Goal: Communication & Community: Share content

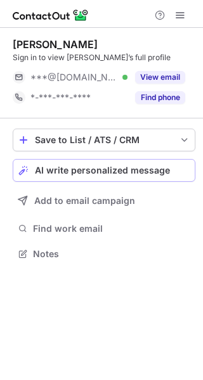
scroll to position [245, 203]
click at [76, 168] on span "AI write personalized message" at bounding box center [102, 170] width 135 height 10
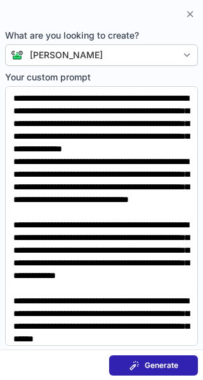
drag, startPoint x: 76, startPoint y: 168, endPoint x: 67, endPoint y: 165, distance: 9.4
click at [67, 165] on body "Sara B. Sign in to view Sara’s full profile ***@gmail.com Verified View email *…" at bounding box center [101, 190] width 203 height 380
click at [13, 159] on button "AI write personalized message" at bounding box center [104, 170] width 182 height 23
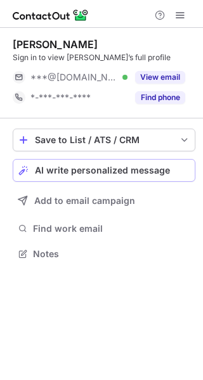
scroll to position [245, 203]
click at [162, 173] on span "AI write personalized message" at bounding box center [102, 170] width 135 height 10
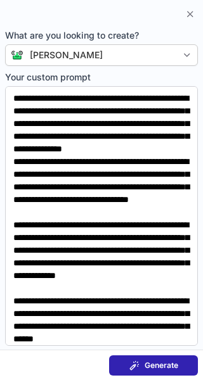
click at [173, 362] on span "Generate" at bounding box center [161, 365] width 34 height 10
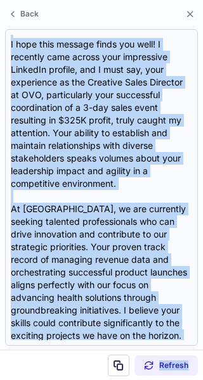
scroll to position [379, 0]
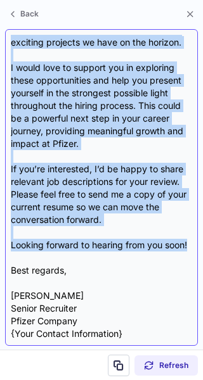
drag, startPoint x: 13, startPoint y: 92, endPoint x: 153, endPoint y: 251, distance: 211.4
click at [153, 251] on div "Subject: Exciting Career Opportunity at Pfizer! Body: Hi Sara, I hope this mess…" at bounding box center [101, 187] width 181 height 305
copy div "Hi Sara, I hope this message finds you well! I recently came across your impres…"
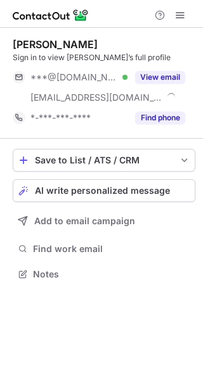
scroll to position [265, 203]
click at [131, 191] on span "AI write personalized message" at bounding box center [102, 191] width 135 height 10
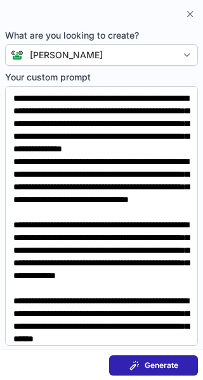
click at [144, 364] on span "Generate" at bounding box center [161, 365] width 34 height 10
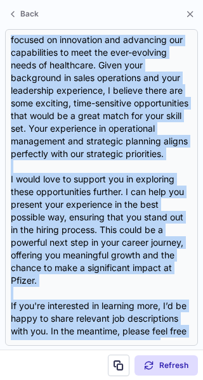
scroll to position [506, 0]
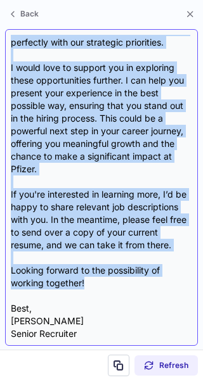
drag, startPoint x: 7, startPoint y: 91, endPoint x: 154, endPoint y: 272, distance: 233.3
click at [154, 272] on div "Subject: Exciting Opportunities at Pfizer Body: Hi Sean, I hope this message fi…" at bounding box center [101, 187] width 193 height 317
copy div "Hi Sean, I hope this message finds you well. My name is Nikki Caruso, and I’m a…"
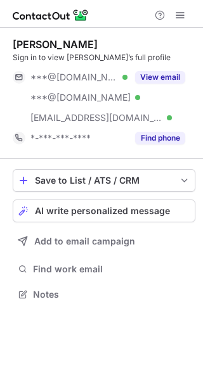
scroll to position [286, 203]
click at [59, 205] on button "AI write personalized message" at bounding box center [104, 211] width 182 height 23
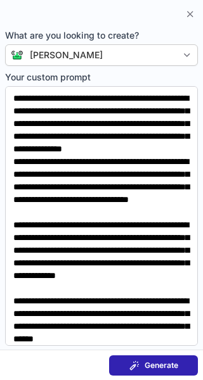
click at [152, 360] on span "Generate" at bounding box center [161, 365] width 34 height 10
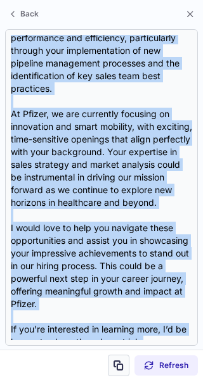
scroll to position [404, 0]
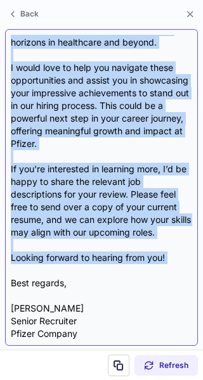
drag, startPoint x: 9, startPoint y: 92, endPoint x: 138, endPoint y: 269, distance: 219.5
click at [138, 269] on div "Subject: Exciting Opportunities at Pfizer! Body: Hi Ashley, I hope this message…" at bounding box center [101, 187] width 193 height 317
copy div "Hi Ashley, I hope this message finds you well! I recently came across your Link…"
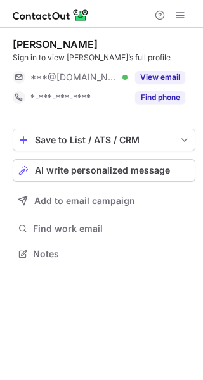
scroll to position [245, 203]
click at [137, 167] on span "AI write personalized message" at bounding box center [102, 170] width 135 height 10
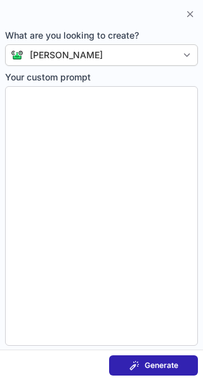
type textarea "**********"
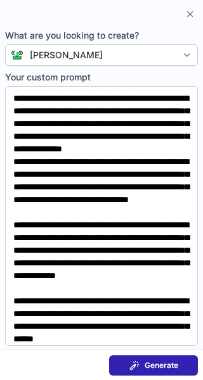
click at [156, 365] on span "Generate" at bounding box center [161, 365] width 34 height 10
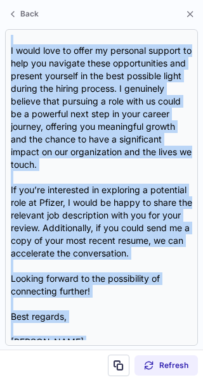
scroll to position [442, 0]
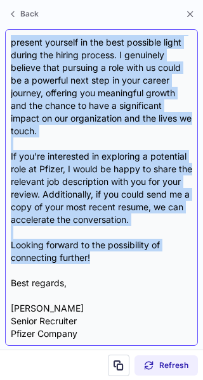
drag, startPoint x: 10, startPoint y: 92, endPoint x: 128, endPoint y: 258, distance: 203.9
click at [128, 258] on div "Subject: Exciting Opportunities at Pfizer Body: Hi Anna, I hope this message fi…" at bounding box center [101, 187] width 193 height 317
copy div "Hi Anna, I hope this message finds you well! I recently came across your impres…"
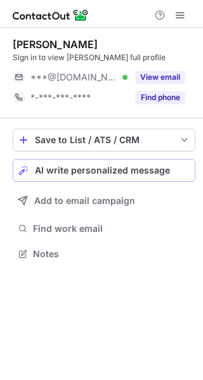
scroll to position [245, 203]
click at [179, 180] on button "AI write personalized message" at bounding box center [104, 170] width 182 height 23
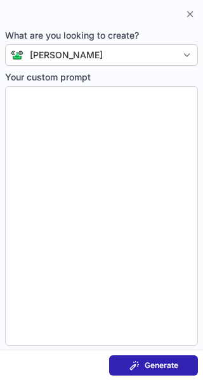
type textarea "**********"
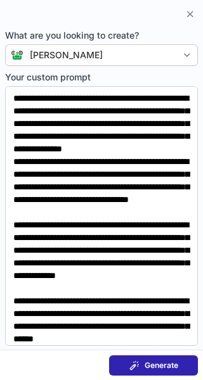
click at [166, 359] on button "Generate" at bounding box center [153, 365] width 89 height 20
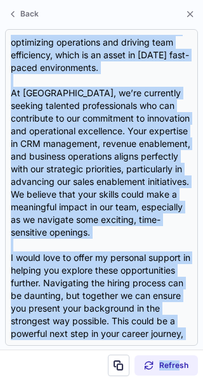
scroll to position [480, 0]
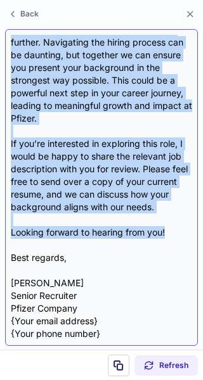
drag, startPoint x: 13, startPoint y: 90, endPoint x: 181, endPoint y: 236, distance: 222.8
click at [181, 236] on div "Subject: Exciting Opportunities at Pfizer for You! Body: Hi Ryan, I hope this m…" at bounding box center [101, 187] width 181 height 305
copy div "Hi Ryan, I hope this message finds you well! I recently came across your Linked…"
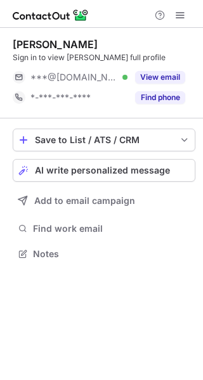
scroll to position [245, 203]
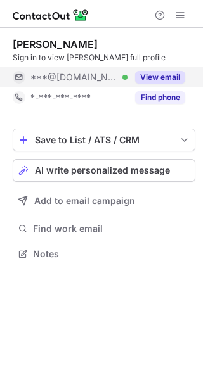
click at [148, 74] on button "View email" at bounding box center [160, 77] width 50 height 13
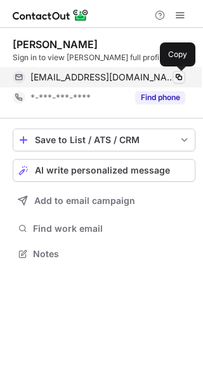
click at [181, 73] on span at bounding box center [179, 77] width 10 height 10
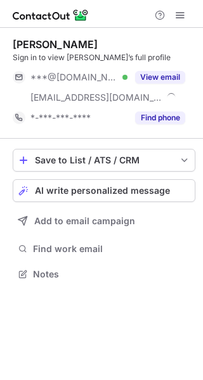
scroll to position [265, 203]
click at [150, 190] on span "AI write personalized message" at bounding box center [102, 191] width 135 height 10
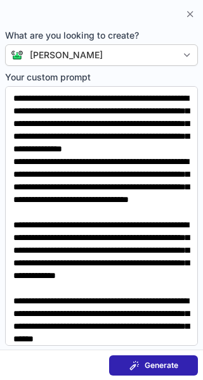
click at [158, 372] on button "Generate" at bounding box center [153, 365] width 89 height 20
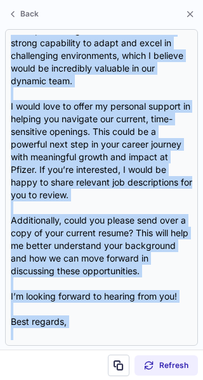
scroll to position [544, 0]
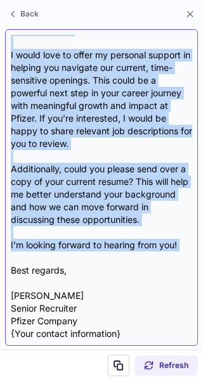
drag, startPoint x: 11, startPoint y: 106, endPoint x: 174, endPoint y: 253, distance: 219.3
click at [174, 253] on div "Subject: Exciting Career Opportunities Await at Pfizer! Body: Hi Kaitlin, I hop…" at bounding box center [101, 187] width 181 height 305
copy div "Hi Kaitlin, I hope this message finds you well! My name is Nikki Caruso, and I’…"
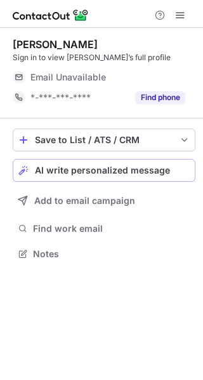
scroll to position [245, 203]
click at [92, 177] on button "AI write personalized message" at bounding box center [104, 170] width 182 height 23
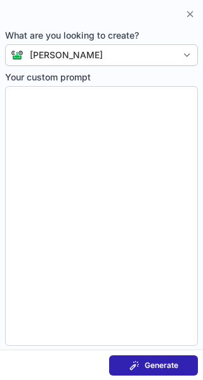
type textarea "**********"
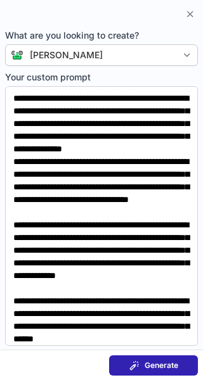
click at [163, 366] on span "Generate" at bounding box center [161, 365] width 34 height 10
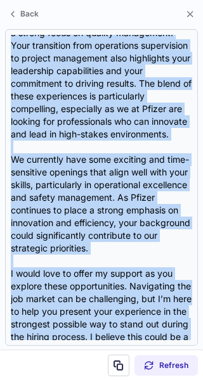
scroll to position [493, 0]
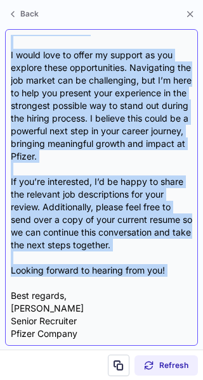
drag, startPoint x: 11, startPoint y: 92, endPoint x: 145, endPoint y: 283, distance: 232.7
click at [145, 283] on div "Subject: Exciting Opportunity at Pfizer Body: Hi Jorge, I hope this message fin…" at bounding box center [101, 187] width 181 height 305
copy div "Hi Jorge, I hope this message finds you well! My name is Nikki Caruso, and I’m …"
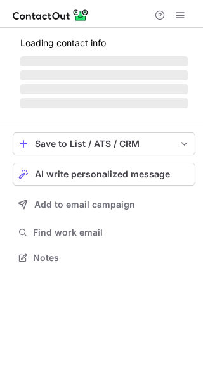
scroll to position [265, 203]
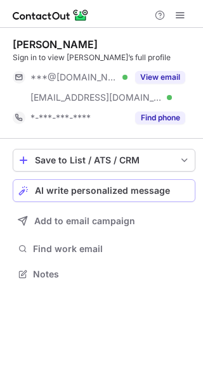
click at [112, 186] on span "AI write personalized message" at bounding box center [102, 191] width 135 height 10
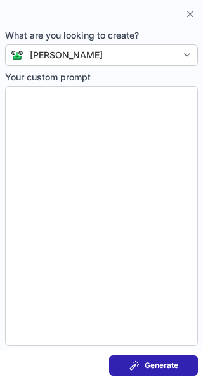
type textarea "**********"
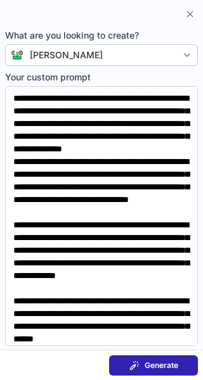
click at [155, 358] on button "Generate" at bounding box center [153, 365] width 89 height 20
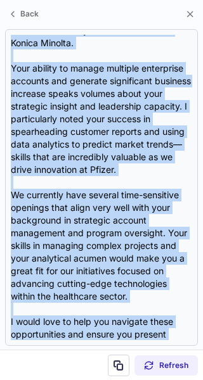
scroll to position [455, 0]
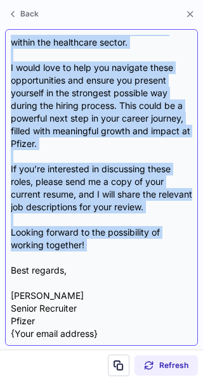
drag, startPoint x: 8, startPoint y: 39, endPoint x: 103, endPoint y: 240, distance: 222.5
click at [103, 240] on div "Subject: Exciting Opportunities at Pfizer Tailored for You! Body: Hi Justin, I …" at bounding box center [101, 187] width 193 height 317
copy div "Subject: Exciting Opportunities at Pfizer Tailored for You! Body: Hi Justin, I …"
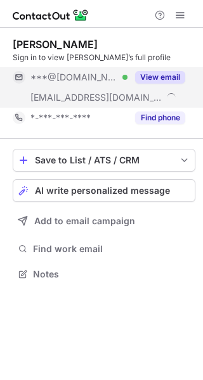
scroll to position [265, 203]
click at [110, 184] on button "AI write personalized message" at bounding box center [104, 190] width 182 height 23
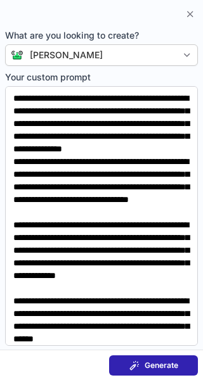
click at [148, 360] on span "Generate" at bounding box center [161, 365] width 34 height 10
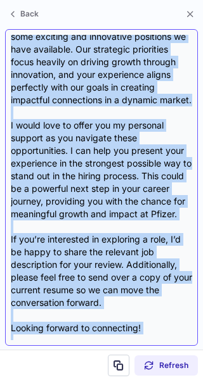
scroll to position [468, 0]
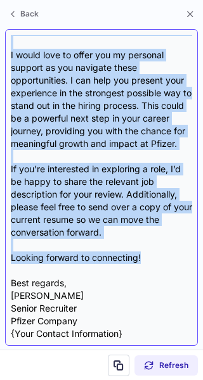
drag, startPoint x: 4, startPoint y: 40, endPoint x: 149, endPoint y: 261, distance: 264.4
click at [149, 261] on section "Subject: Exciting Opportunities at Pfizer Body: Hi Kaitlin, I hope this message…" at bounding box center [101, 187] width 203 height 324
copy div "Subject: Exciting Opportunities at Pfizer Body: Hi Kaitlin, I hope this message…"
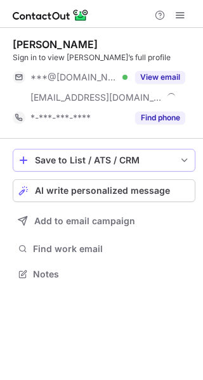
scroll to position [265, 203]
click at [113, 194] on span "AI write personalized message" at bounding box center [102, 191] width 135 height 10
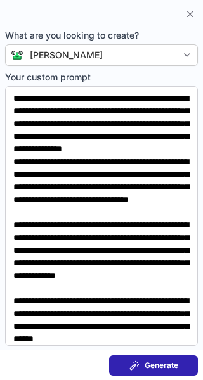
click at [169, 355] on button "Generate" at bounding box center [153, 365] width 89 height 20
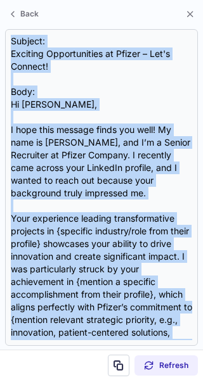
scroll to position [455, 0]
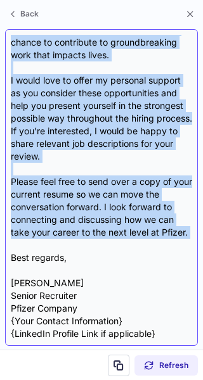
drag, startPoint x: 10, startPoint y: 37, endPoint x: 159, endPoint y: 241, distance: 253.4
click at [159, 241] on div "Subject: Exciting Opportunities at Pfizer – Let's Connect! Body: Hi Jason, I ho…" at bounding box center [101, 187] width 193 height 317
copy div "Subject: Exciting Opportunities at Pfizer – Let's Connect! Body: Hi Jason, I ho…"
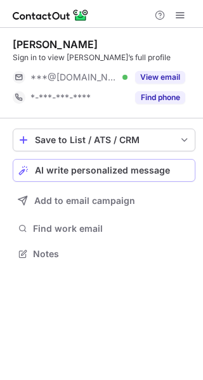
scroll to position [245, 203]
click at [121, 169] on span "AI write personalized message" at bounding box center [102, 170] width 135 height 10
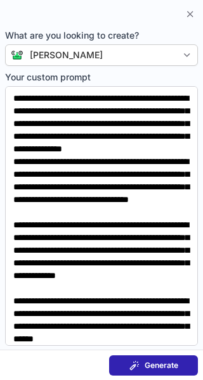
click at [177, 363] on span "Generate" at bounding box center [161, 365] width 34 height 10
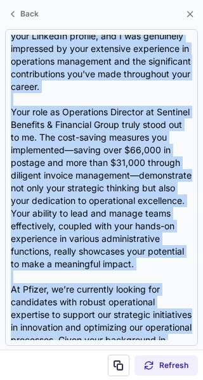
scroll to position [518, 0]
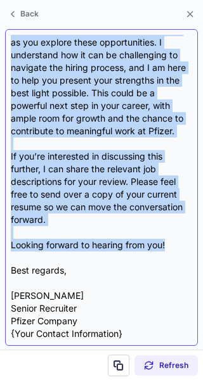
drag, startPoint x: 11, startPoint y: 39, endPoint x: 184, endPoint y: 247, distance: 270.8
click at [184, 247] on div "Subject: Exciting Opportunity to Join Pfizer Body: Hi Jayson, I hope this messa…" at bounding box center [101, 187] width 181 height 305
copy div "Subject: Exciting Opportunity to Join Pfizer Body: Hi Jayson, I hope this messa…"
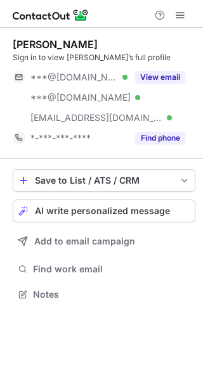
scroll to position [286, 203]
click at [139, 210] on span "AI write personalized message" at bounding box center [102, 211] width 135 height 10
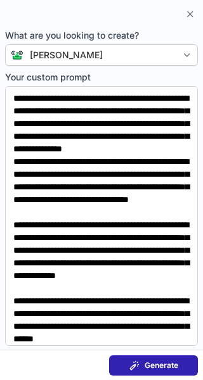
click at [153, 367] on span "Generate" at bounding box center [161, 365] width 34 height 10
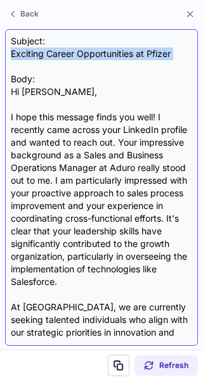
drag, startPoint x: 4, startPoint y: 52, endPoint x: 137, endPoint y: 67, distance: 133.3
click at [137, 67] on section "Subject: Exciting Career Opportunities at Pfizer Body: Hi Ken, I hope this mess…" at bounding box center [101, 187] width 203 height 324
copy div "Exciting Career Opportunities at Pfizer"
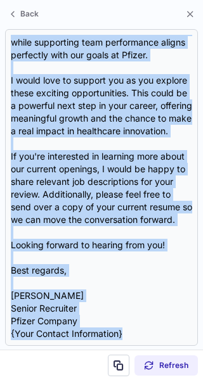
scroll to position [455, 0]
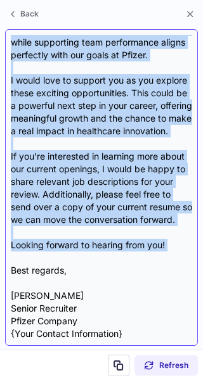
drag, startPoint x: 10, startPoint y: 35, endPoint x: 176, endPoint y: 256, distance: 276.5
click at [176, 256] on div "Subject: Exciting Career Opportunities at Pfizer Body: Hi Ken, I hope this mess…" at bounding box center [101, 187] width 193 height 317
copy div "Subject: Exciting Career Opportunities at Pfizer Body: Hi Ken, I hope this mess…"
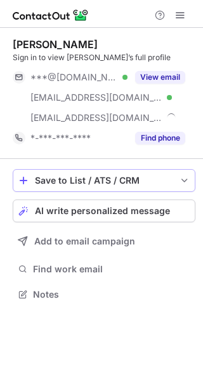
scroll to position [286, 203]
click at [165, 207] on span "AI write personalized message" at bounding box center [102, 211] width 135 height 10
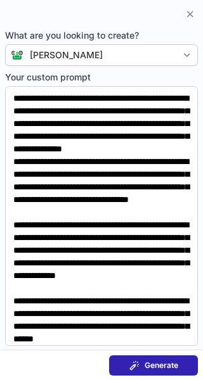
click at [163, 361] on span "Generate" at bounding box center [161, 365] width 34 height 10
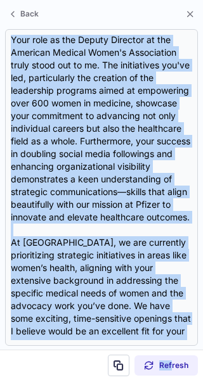
scroll to position [506, 0]
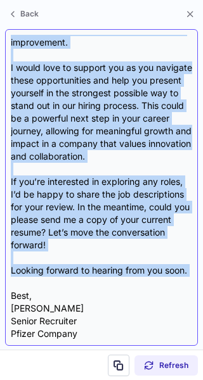
drag, startPoint x: 6, startPoint y: 36, endPoint x: 145, endPoint y: 277, distance: 278.4
click at [145, 277] on div "Subject: Exciting Opportunities at Pfizer Body: Hi Jodi, I hope this message fi…" at bounding box center [101, 187] width 193 height 317
copy div "Subject: Exciting Opportunities at Pfizer Body: Hi Jodi, I hope this message fi…"
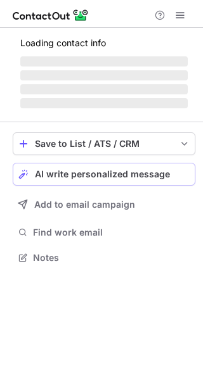
scroll to position [265, 203]
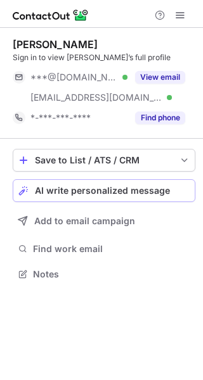
click at [99, 187] on span "AI write personalized message" at bounding box center [102, 191] width 135 height 10
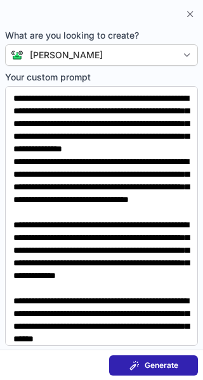
click at [150, 366] on span "Generate" at bounding box center [161, 365] width 34 height 10
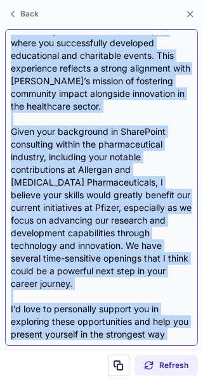
scroll to position [468, 0]
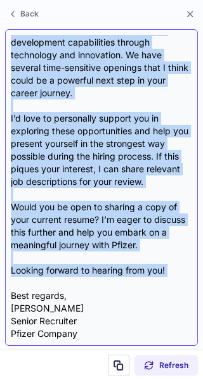
drag, startPoint x: 8, startPoint y: 34, endPoint x: 170, endPoint y: 271, distance: 287.6
click at [170, 271] on div "Subject: Exciting Opportunities at Pfizer Body: Hi Paul, I hope this message fi…" at bounding box center [101, 187] width 193 height 317
copy div "Subject: Exciting Opportunities at Pfizer Body: Hi Paul, I hope this message fi…"
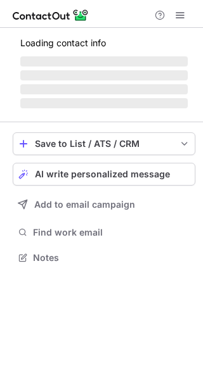
scroll to position [245, 203]
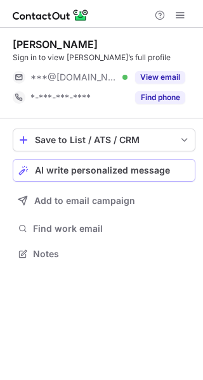
click at [166, 169] on span "AI write personalized message" at bounding box center [102, 170] width 135 height 10
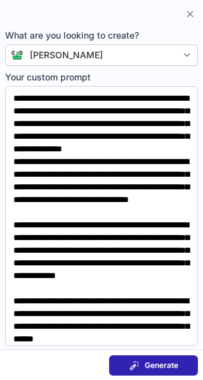
click at [162, 362] on span "Generate" at bounding box center [161, 365] width 34 height 10
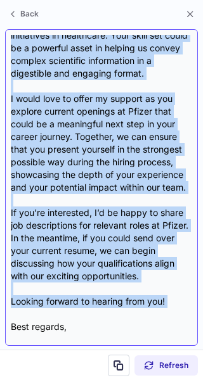
scroll to position [480, 0]
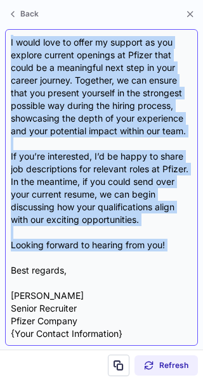
drag, startPoint x: 10, startPoint y: 39, endPoint x: 65, endPoint y: 256, distance: 224.2
click at [65, 256] on div "Subject: Exciting Opportunities at Pfizer - Let’s Connect! Body: Hi [PERSON_NAM…" at bounding box center [101, 187] width 193 height 317
copy div "Loremip: Dolorsit Ametconsectet ad Elitse - Doe’t Incidid! Utla: Et Dolore, M a…"
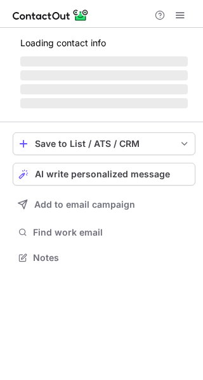
scroll to position [265, 203]
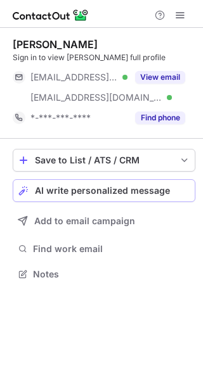
click at [174, 193] on div "AI write personalized message" at bounding box center [112, 191] width 155 height 10
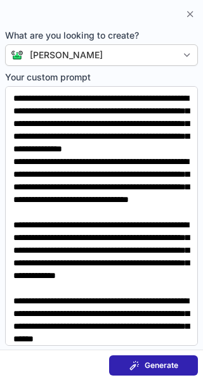
click at [189, 369] on button "Generate" at bounding box center [153, 365] width 89 height 20
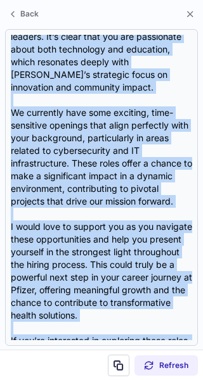
scroll to position [506, 0]
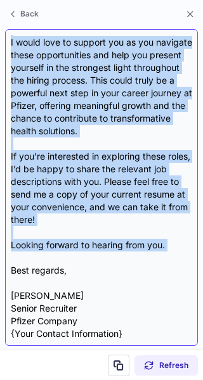
drag, startPoint x: 10, startPoint y: 37, endPoint x: 169, endPoint y: 257, distance: 270.9
click at [169, 257] on div "Subject: Exciting Opportunities at Pfizer – Let’s Connect! Body: Hi Ahmed, I ho…" at bounding box center [101, 187] width 193 height 317
copy div "Subject: Exciting Opportunities at Pfizer – Let’s Connect! Body: Hi Ahmed, I ho…"
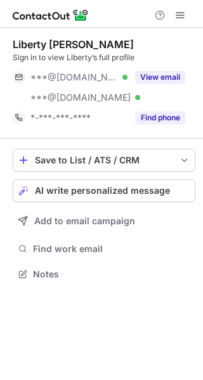
scroll to position [265, 203]
click at [85, 177] on div "Save to List / ATS / CRM List Select Lever Connect Greenhouse Connect Salesforc…" at bounding box center [104, 216] width 182 height 155
click at [88, 184] on button "AI write personalized message" at bounding box center [104, 190] width 182 height 23
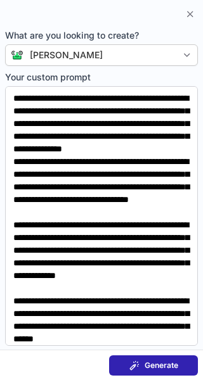
click at [159, 363] on span "Generate" at bounding box center [161, 365] width 34 height 10
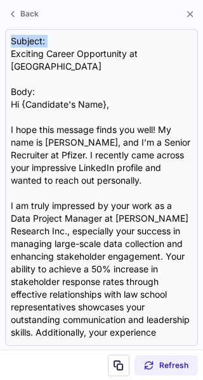
drag, startPoint x: 8, startPoint y: 51, endPoint x: 173, endPoint y: -51, distance: 194.6
click at [173, 0] on html "Liberty Schauf Sign in to view Liberty’s full profile ***@gmail.com Verified **…" at bounding box center [101, 190] width 203 height 380
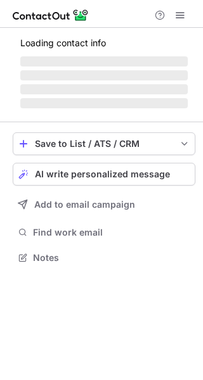
scroll to position [265, 203]
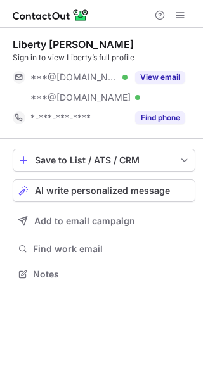
click at [105, 84] on div "***@[DOMAIN_NAME] Verified" at bounding box center [70, 77] width 115 height 20
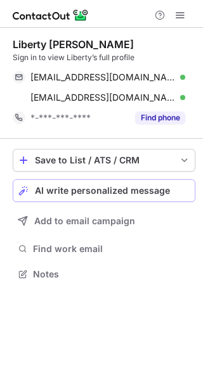
click at [151, 188] on span "AI write personalized message" at bounding box center [102, 191] width 135 height 10
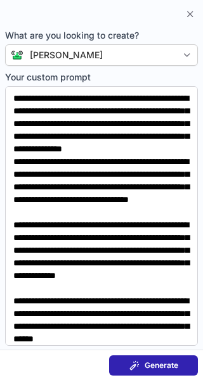
click at [160, 369] on span "Generate" at bounding box center [161, 365] width 34 height 10
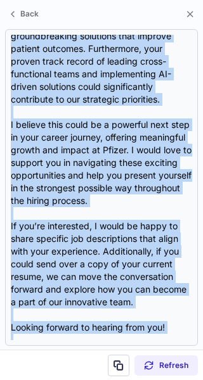
scroll to position [468, 0]
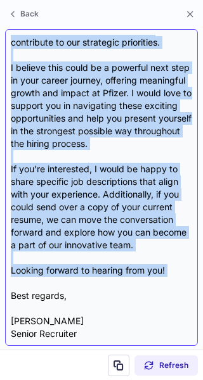
drag, startPoint x: 13, startPoint y: 32, endPoint x: 134, endPoint y: 257, distance: 255.9
click at [134, 257] on div "Subject: Exciting Opportunities at Pfizer Body: Hi {Candidate’s Name}, I hope t…" at bounding box center [101, 187] width 193 height 317
copy div "Subject: Exciting Opportunities at Pfizer Body: Hi {Candidate’s Name}, I hope t…"
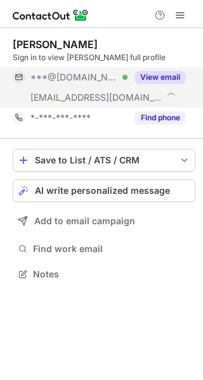
scroll to position [265, 203]
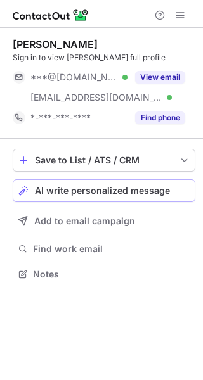
click at [78, 183] on button "AI write personalized message" at bounding box center [104, 190] width 182 height 23
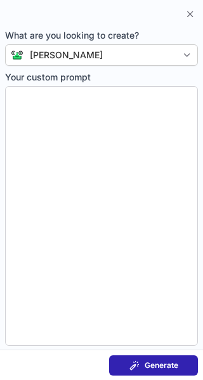
type textarea "**********"
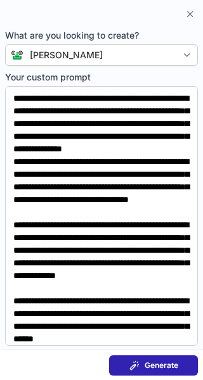
click at [147, 366] on span "Generate" at bounding box center [161, 365] width 34 height 10
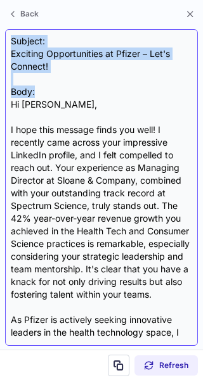
drag, startPoint x: 8, startPoint y: 40, endPoint x: 98, endPoint y: 96, distance: 105.8
click at [98, 96] on div "Subject: Exciting Opportunities at Pfizer – Let's Connect! Body: Hi Leslie, I h…" at bounding box center [101, 187] width 193 height 317
click at [98, 96] on div "Subject: Exciting Opportunities at Pfizer – Let's Connect! Body: Hi Leslie, I h…" at bounding box center [101, 187] width 181 height 305
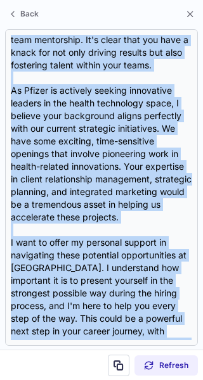
scroll to position [506, 0]
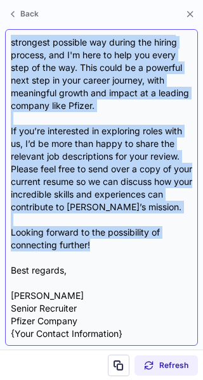
drag, startPoint x: 10, startPoint y: 41, endPoint x: 122, endPoint y: 245, distance: 232.5
click at [122, 245] on div "Subject: Exciting Opportunities at Pfizer – Let's Connect! Body: Hi Leslie, I h…" at bounding box center [101, 187] width 193 height 317
copy div "Subject: Exciting Opportunities at Pfizer – Let's Connect! Body: Hi Leslie, I h…"
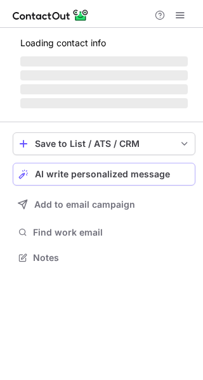
scroll to position [245, 203]
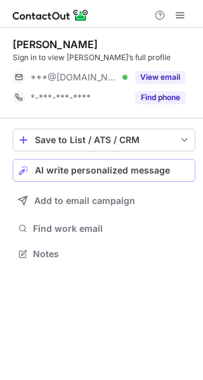
click at [120, 163] on button "AI write personalized message" at bounding box center [104, 170] width 182 height 23
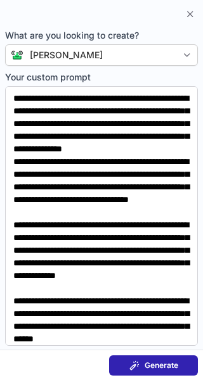
click at [162, 368] on span "Generate" at bounding box center [161, 365] width 34 height 10
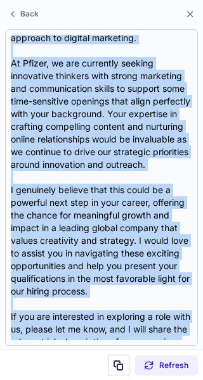
scroll to position [404, 0]
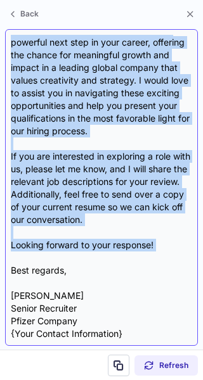
drag, startPoint x: 9, startPoint y: 43, endPoint x: 105, endPoint y: 260, distance: 237.7
click at [105, 260] on div "Subject: Exciting Opportunities at Pfizer Body: Hi [PERSON_NAME], I hope this m…" at bounding box center [101, 187] width 193 height 317
copy div "Loremip: Dolorsit Ametconsectet ad Elitse Doei: Te Inci, U labo etdo magnaal en…"
